Goal: Navigation & Orientation: Find specific page/section

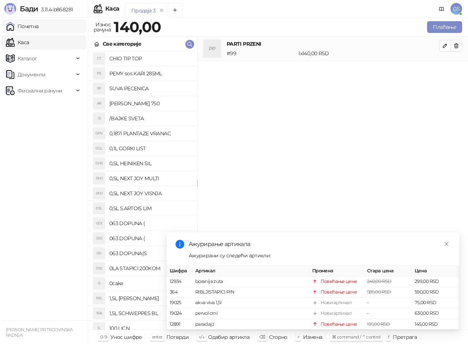
click at [39, 24] on link "Почетна" at bounding box center [22, 26] width 33 height 15
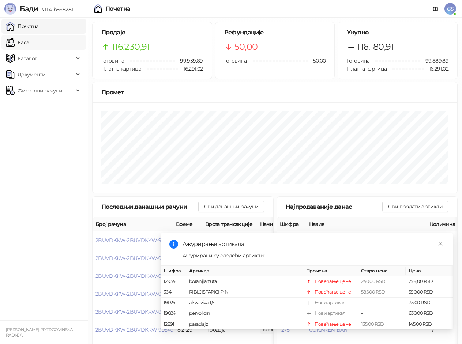
click at [29, 42] on link "Каса" at bounding box center [17, 42] width 23 height 15
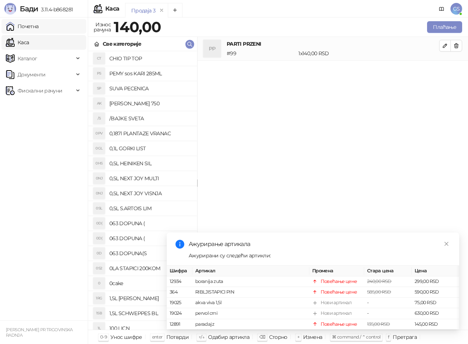
click at [39, 29] on link "Почетна" at bounding box center [22, 26] width 33 height 15
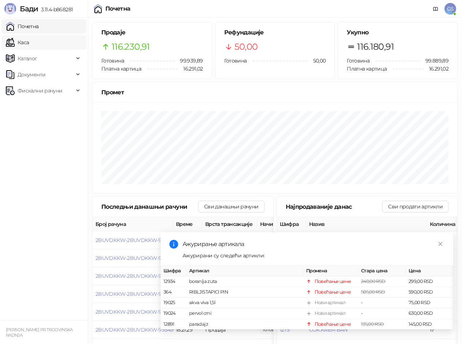
click at [29, 42] on link "Каса" at bounding box center [17, 42] width 23 height 15
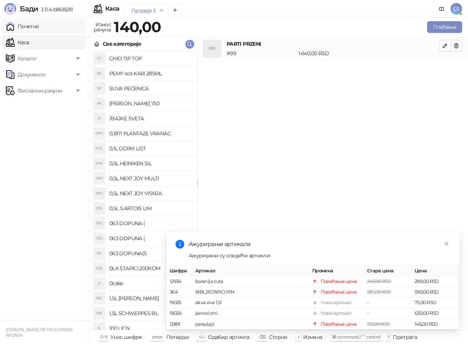
click at [39, 29] on link "Почетна" at bounding box center [22, 26] width 33 height 15
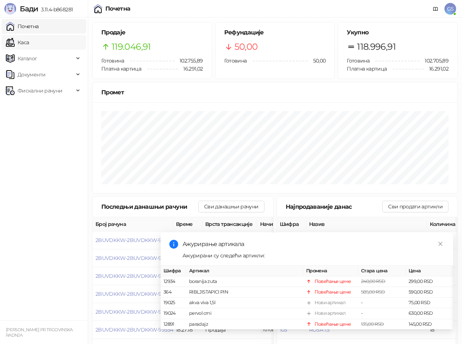
click at [29, 41] on link "Каса" at bounding box center [17, 42] width 23 height 15
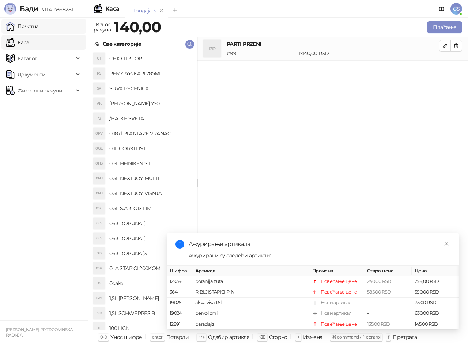
click at [39, 29] on link "Почетна" at bounding box center [22, 26] width 33 height 15
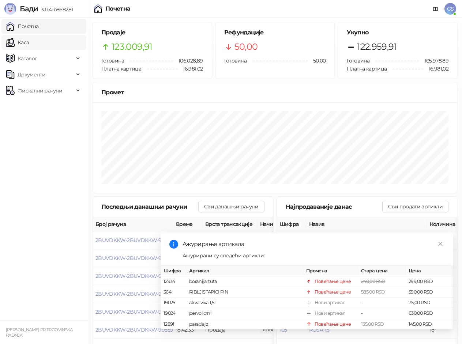
click at [29, 43] on link "Каса" at bounding box center [17, 42] width 23 height 15
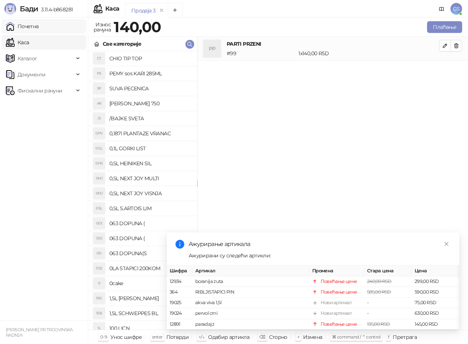
click at [39, 27] on link "Почетна" at bounding box center [22, 26] width 33 height 15
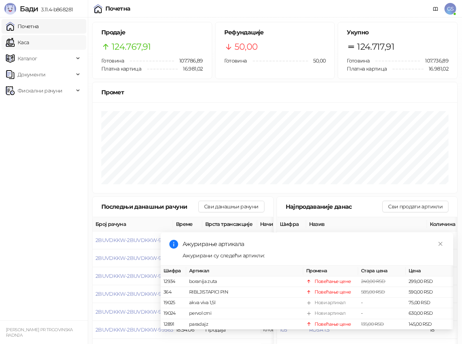
click at [29, 40] on link "Каса" at bounding box center [17, 42] width 23 height 15
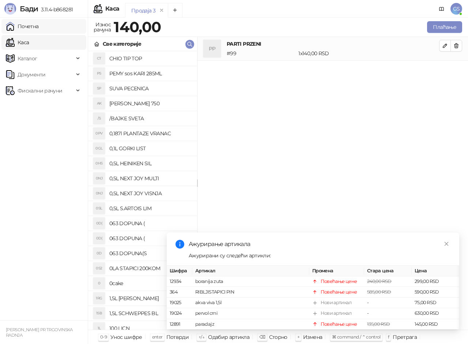
click at [39, 27] on link "Почетна" at bounding box center [22, 26] width 33 height 15
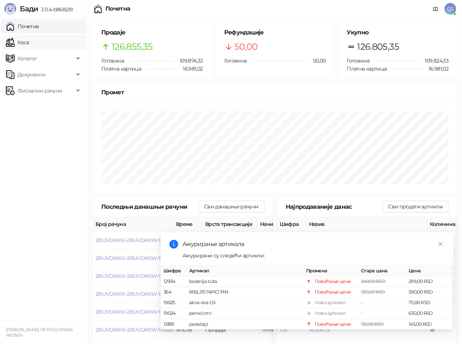
click at [29, 40] on link "Каса" at bounding box center [17, 42] width 23 height 15
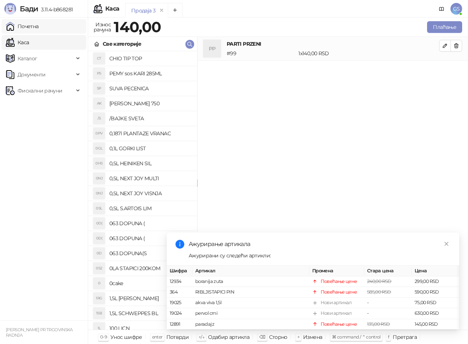
click at [36, 26] on link "Почетна" at bounding box center [22, 26] width 33 height 15
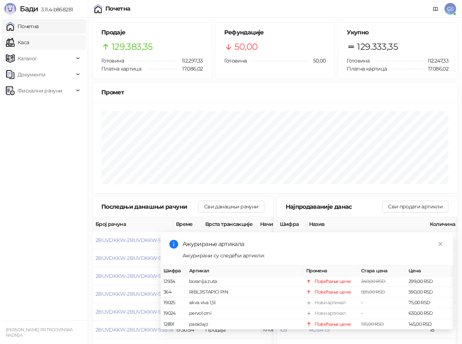
click at [29, 40] on link "Каса" at bounding box center [17, 42] width 23 height 15
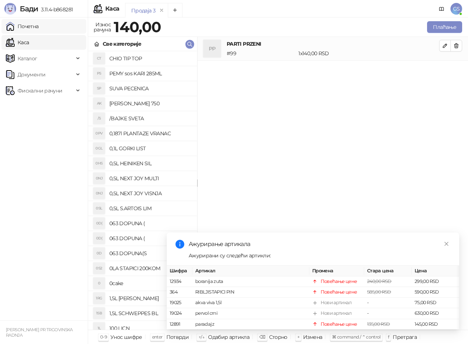
click at [39, 27] on link "Почетна" at bounding box center [22, 26] width 33 height 15
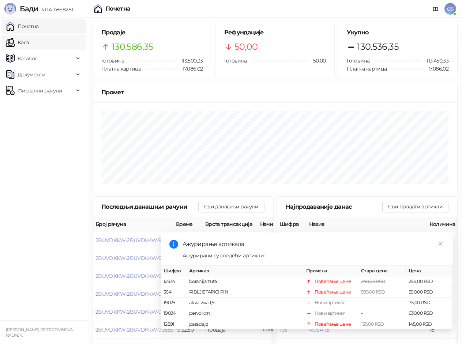
click at [29, 41] on link "Каса" at bounding box center [17, 42] width 23 height 15
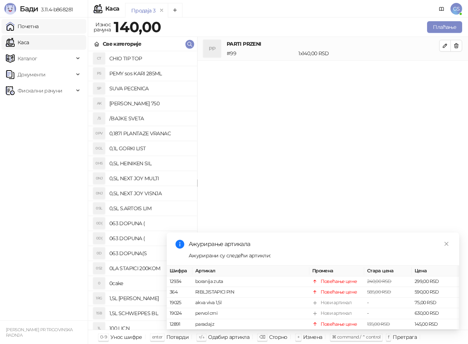
click at [39, 27] on link "Почетна" at bounding box center [22, 26] width 33 height 15
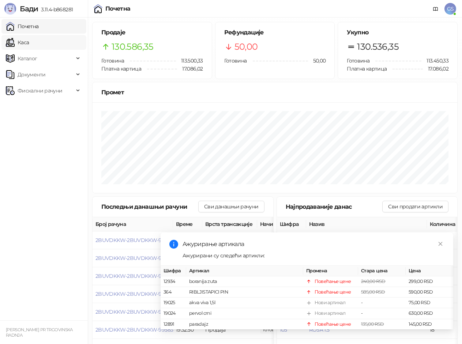
click at [29, 40] on link "Каса" at bounding box center [17, 42] width 23 height 15
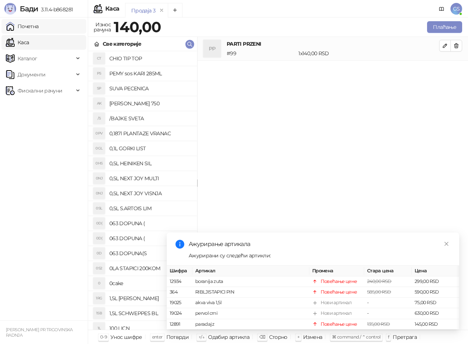
click at [39, 28] on link "Почетна" at bounding box center [22, 26] width 33 height 15
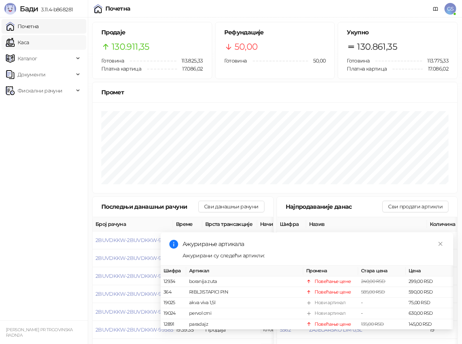
click at [29, 41] on link "Каса" at bounding box center [17, 42] width 23 height 15
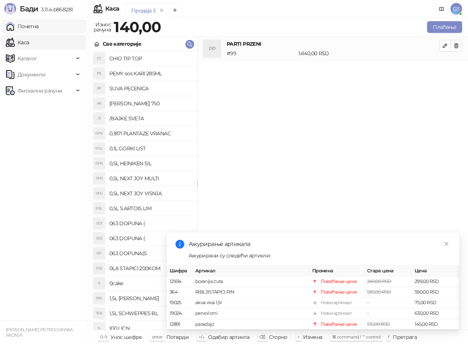
click at [39, 26] on link "Почетна" at bounding box center [22, 26] width 33 height 15
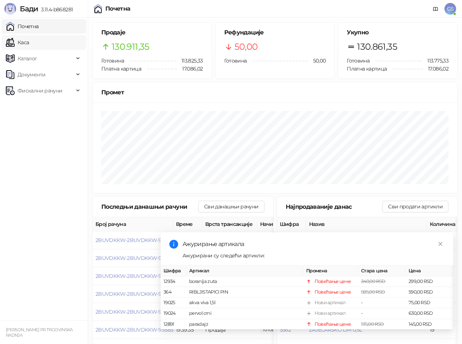
click at [29, 42] on link "Каса" at bounding box center [17, 42] width 23 height 15
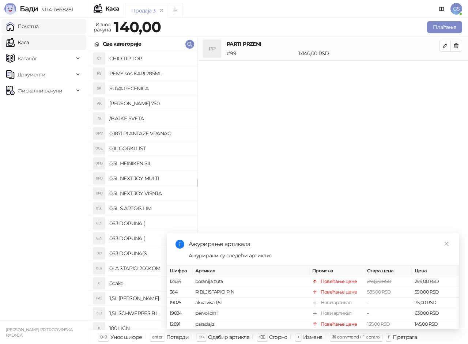
click at [39, 27] on link "Почетна" at bounding box center [22, 26] width 33 height 15
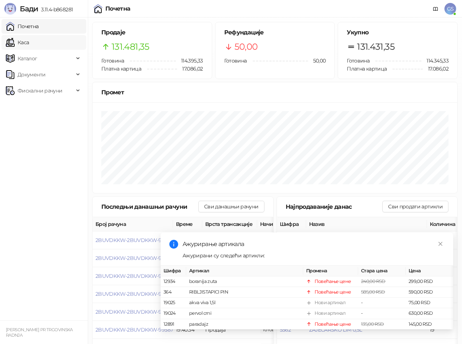
click at [29, 37] on link "Каса" at bounding box center [17, 42] width 23 height 15
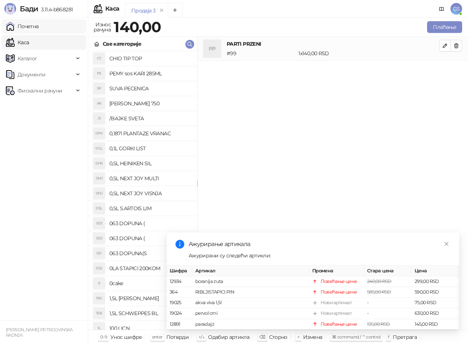
click at [39, 25] on link "Почетна" at bounding box center [22, 26] width 33 height 15
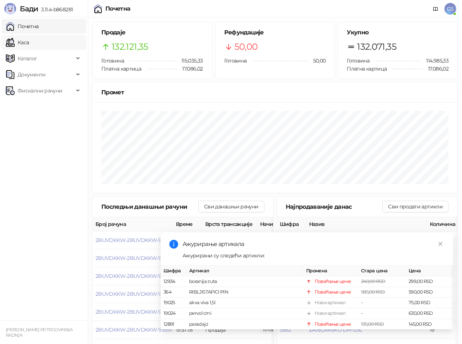
click at [29, 41] on link "Каса" at bounding box center [17, 42] width 23 height 15
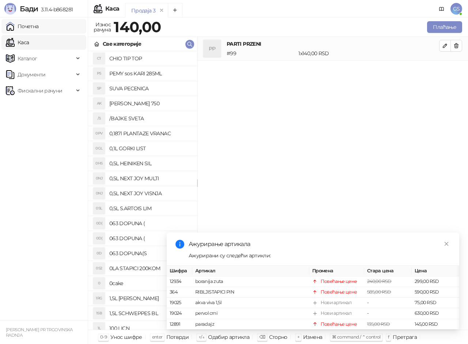
click at [38, 29] on link "Почетна" at bounding box center [22, 26] width 33 height 15
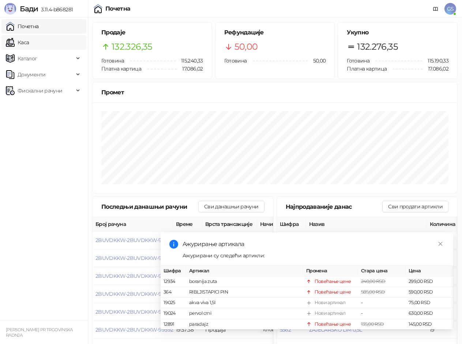
click at [29, 43] on link "Каса" at bounding box center [17, 42] width 23 height 15
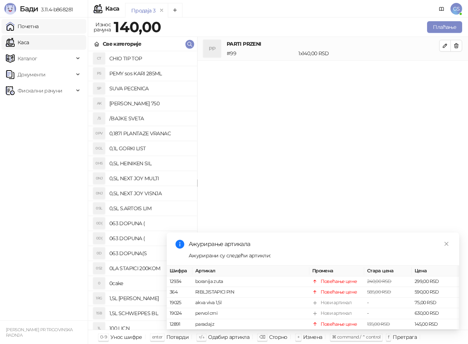
click at [39, 26] on link "Почетна" at bounding box center [22, 26] width 33 height 15
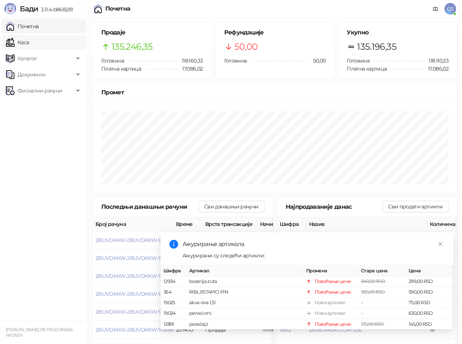
click at [29, 39] on link "Каса" at bounding box center [17, 42] width 23 height 15
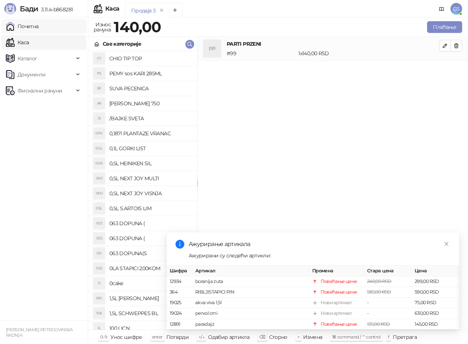
click at [37, 29] on link "Почетна" at bounding box center [22, 26] width 33 height 15
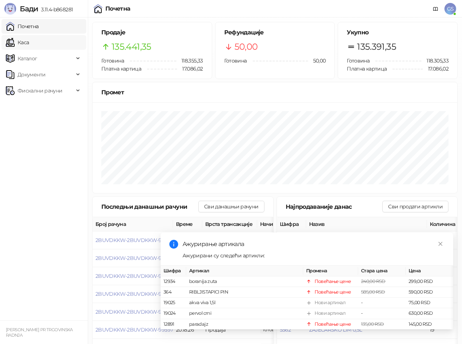
click at [29, 42] on link "Каса" at bounding box center [17, 42] width 23 height 15
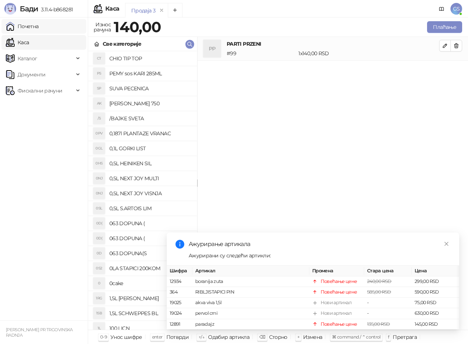
click at [39, 26] on link "Почетна" at bounding box center [22, 26] width 33 height 15
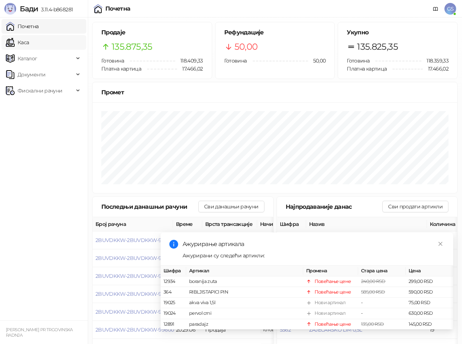
click at [29, 43] on link "Каса" at bounding box center [17, 42] width 23 height 15
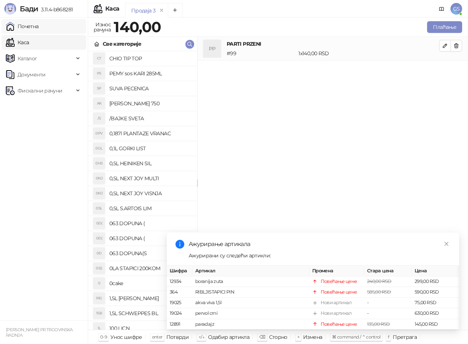
click at [39, 27] on link "Почетна" at bounding box center [22, 26] width 33 height 15
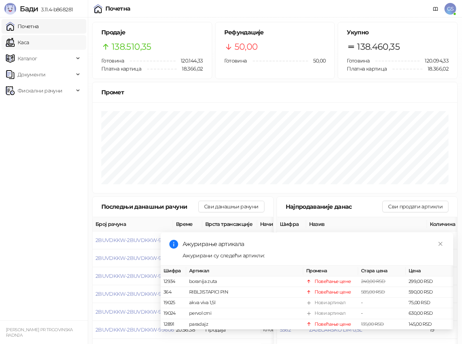
click at [29, 42] on link "Каса" at bounding box center [17, 42] width 23 height 15
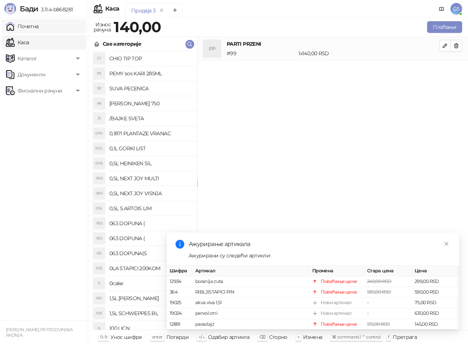
click at [38, 27] on link "Почетна" at bounding box center [22, 26] width 33 height 15
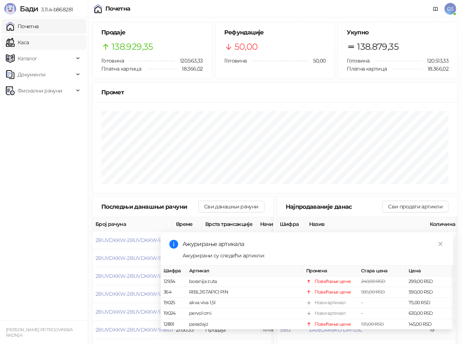
click at [29, 42] on link "Каса" at bounding box center [17, 42] width 23 height 15
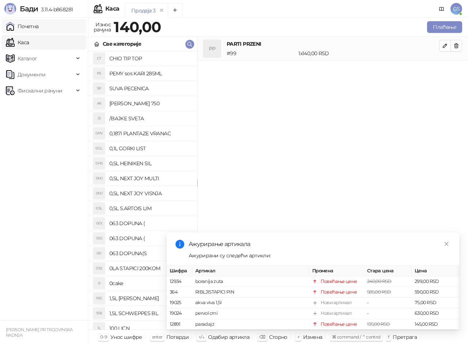
click at [38, 24] on link "Почетна" at bounding box center [22, 26] width 33 height 15
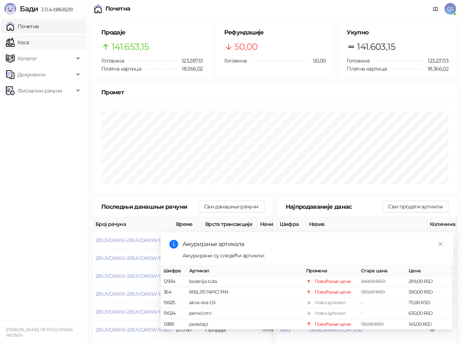
click at [29, 43] on link "Каса" at bounding box center [17, 42] width 23 height 15
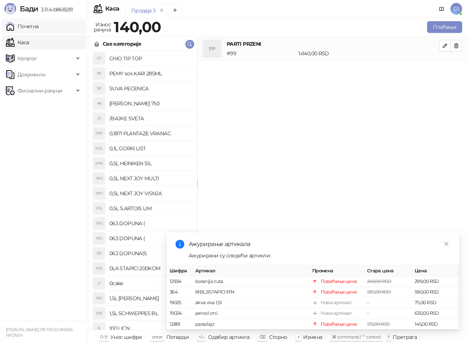
click at [39, 27] on link "Почетна" at bounding box center [22, 26] width 33 height 15
